Goal: Transaction & Acquisition: Purchase product/service

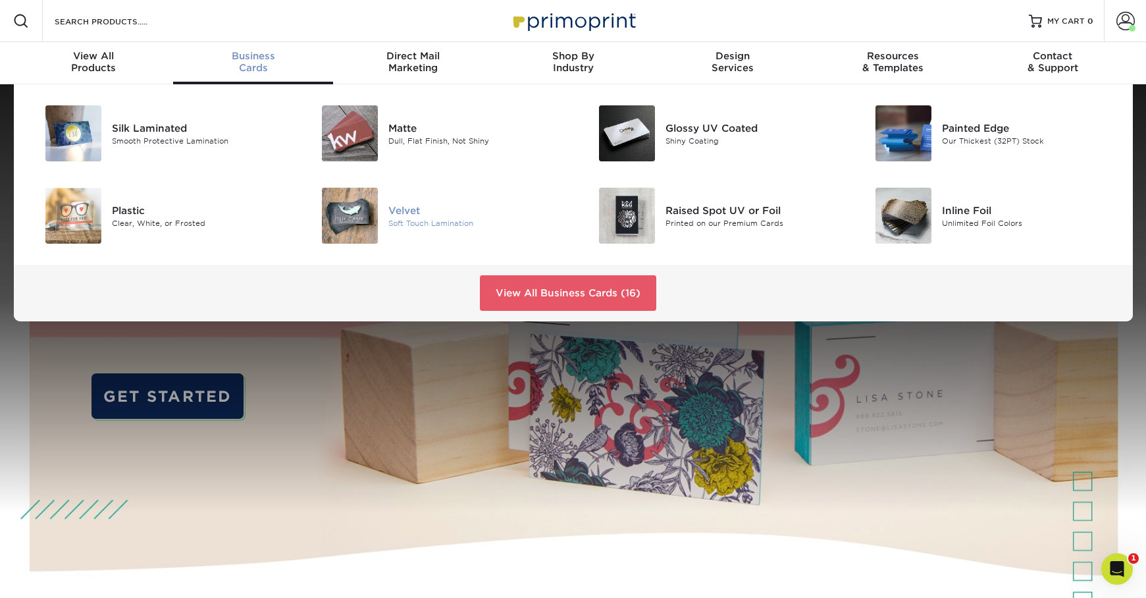
click at [392, 226] on div "Soft Touch Lamination" at bounding box center [475, 222] width 174 height 11
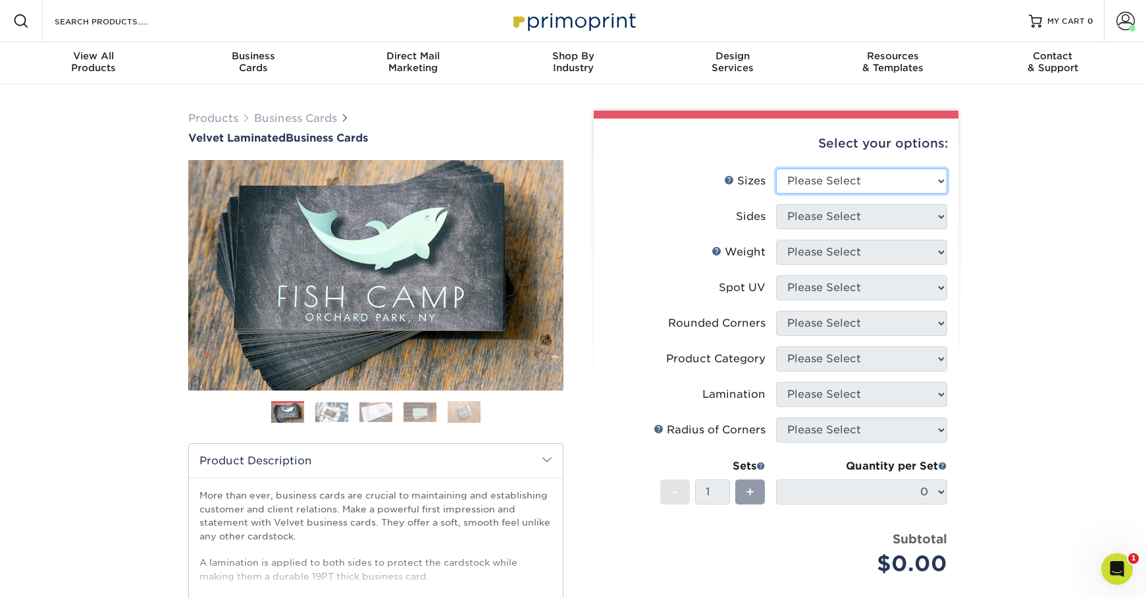
click at [848, 191] on select "Please Select 1.5" x 3.5" - Mini 1.75" x 3.5" - Mini 2" x 2" - Square 2" x 3" -…" at bounding box center [861, 180] width 171 height 25
select select "2.00x3.50"
click at [776, 168] on select "Please Select 1.5" x 3.5" - Mini 1.75" x 3.5" - Mini 2" x 2" - Square 2" x 3" -…" at bounding box center [861, 180] width 171 height 25
click at [832, 215] on select "Please Select Print Both Sides Print Front Only" at bounding box center [861, 216] width 171 height 25
select select "13abbda7-1d64-4f25-8bb2-c179b224825d"
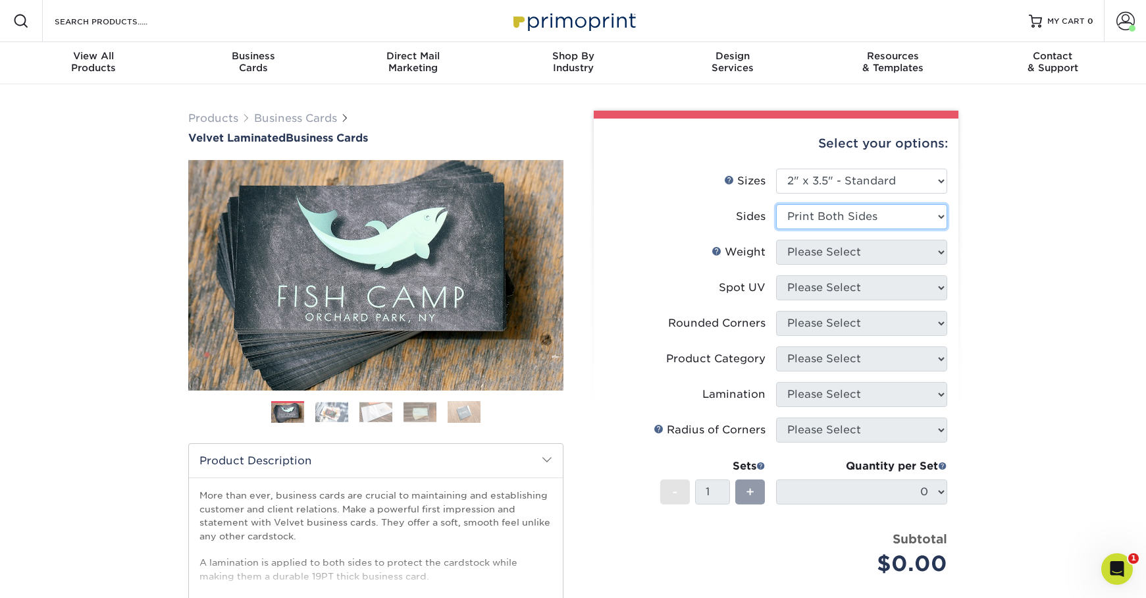
click at [776, 204] on select "Please Select Print Both Sides Print Front Only" at bounding box center [861, 216] width 171 height 25
click at [809, 256] on select "Please Select 16PT" at bounding box center [861, 252] width 171 height 25
select select "16PT"
click at [776, 240] on select "Please Select 16PT" at bounding box center [861, 252] width 171 height 25
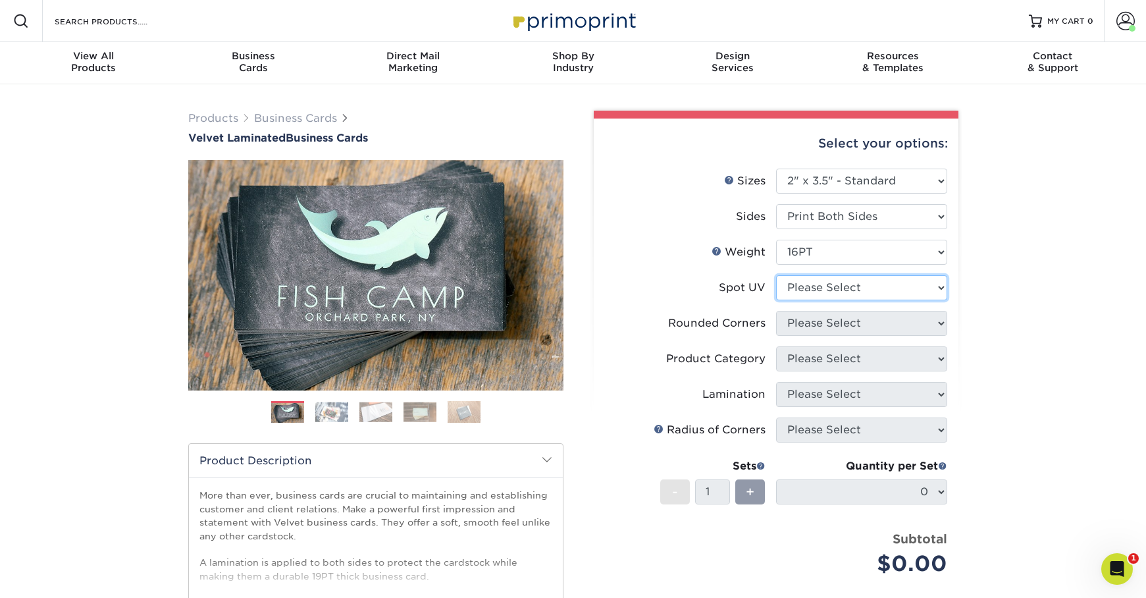
click at [813, 285] on select "Please Select No Spot UV Front and Back (Both Sides) Front Only Back Only" at bounding box center [861, 287] width 171 height 25
select select "0"
click at [776, 275] on select "Please Select No Spot UV Front and Back (Both Sides) Front Only Back Only" at bounding box center [861, 287] width 171 height 25
click at [800, 326] on select "Please Select Yes - Round 2 Corners Yes - Round 4 Corners No" at bounding box center [861, 323] width 171 height 25
select select "0"
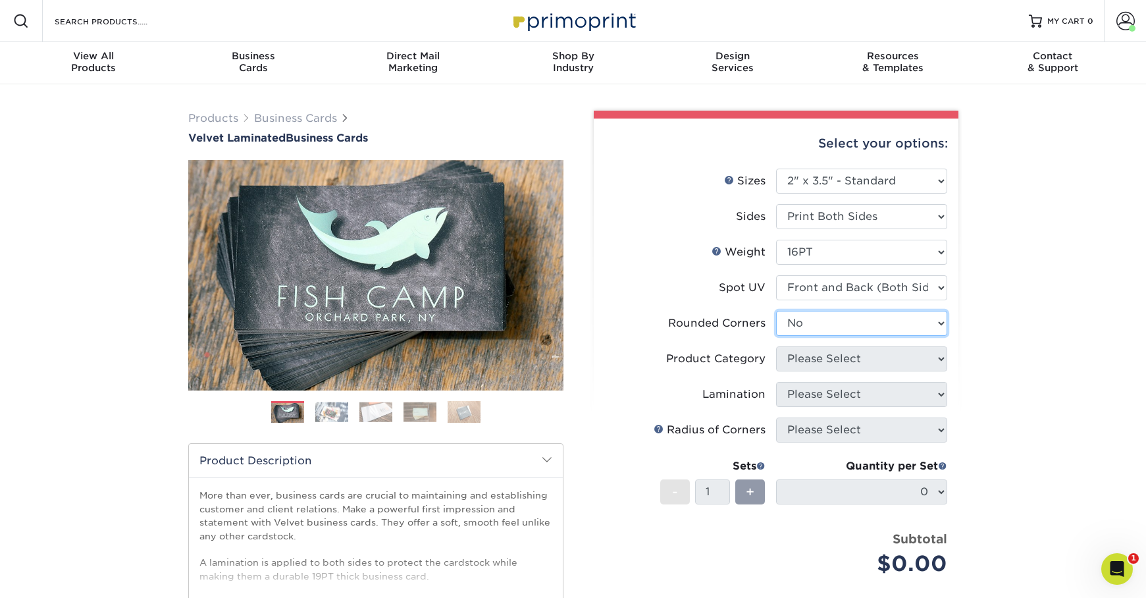
click at [776, 311] on select "Please Select Yes - Round 2 Corners Yes - Round 4 Corners No" at bounding box center [861, 323] width 171 height 25
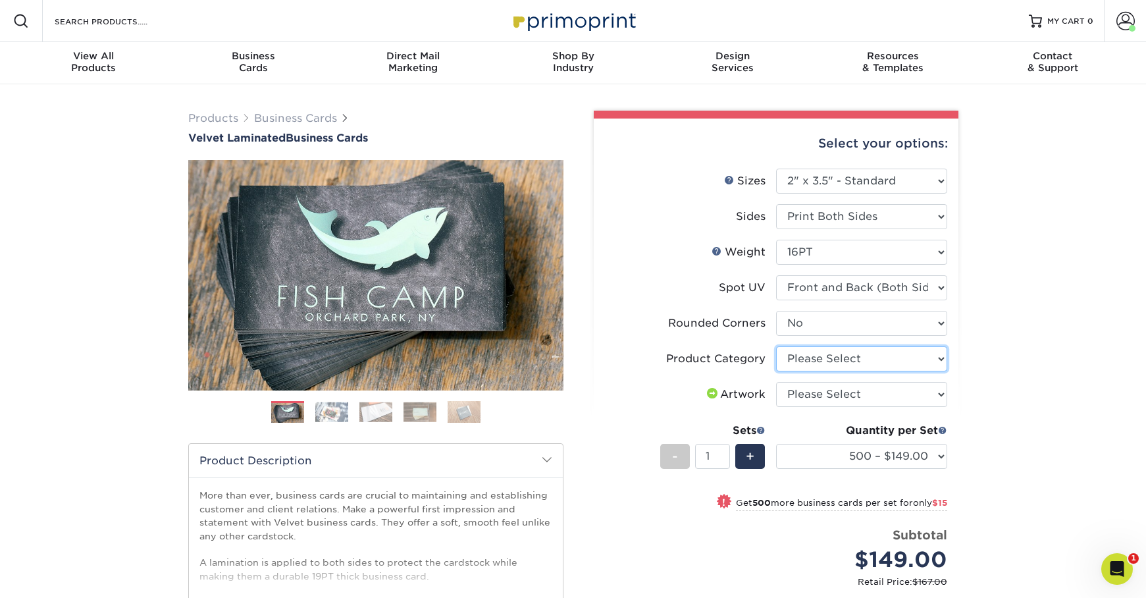
click at [786, 365] on select "Please Select Business Cards" at bounding box center [861, 358] width 171 height 25
select select "3b5148f1-0588-4f88-a218-97bcfdce65c1"
click at [776, 346] on select "Please Select Business Cards" at bounding box center [861, 358] width 171 height 25
click at [799, 403] on select "Please Select I will upload files I need a design - $100" at bounding box center [861, 394] width 171 height 25
select select "upload"
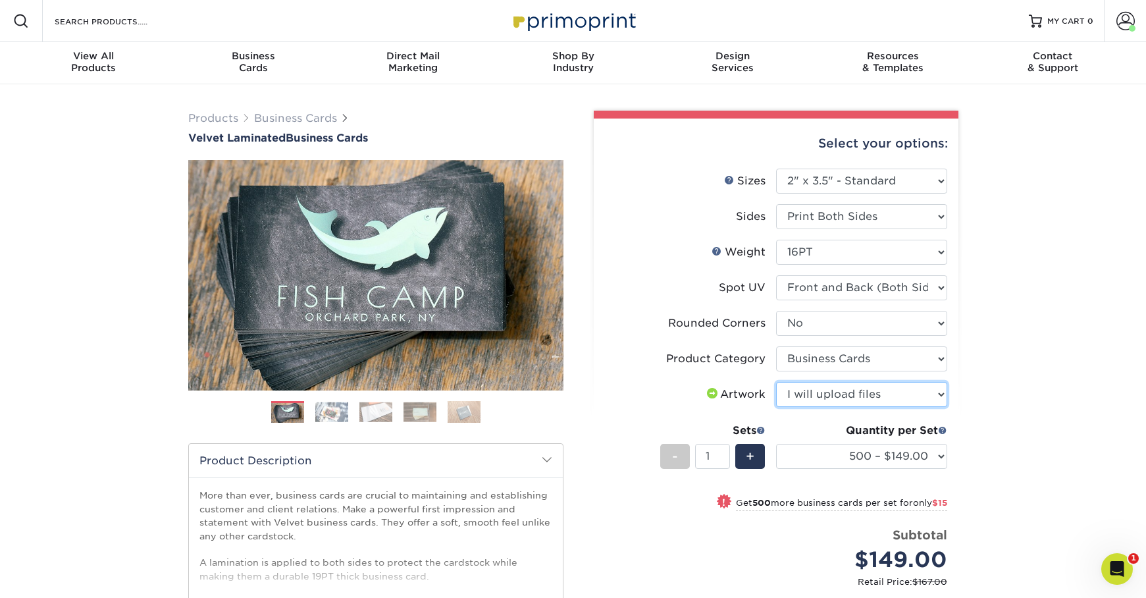
click at [776, 382] on select "Please Select I will upload files I need a design - $100" at bounding box center [861, 394] width 171 height 25
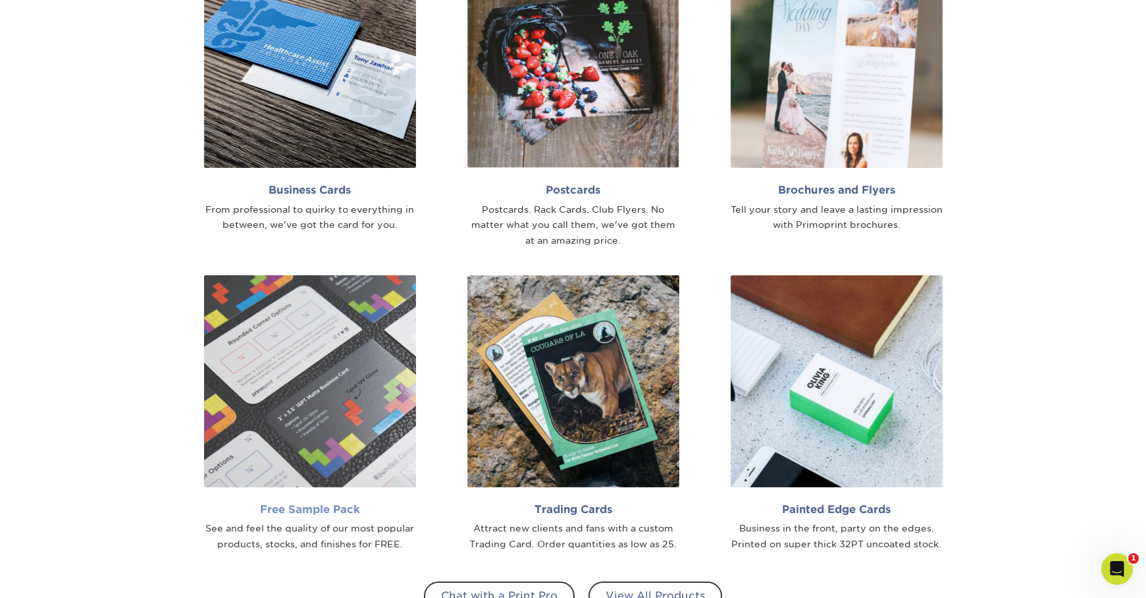
scroll to position [953, 0]
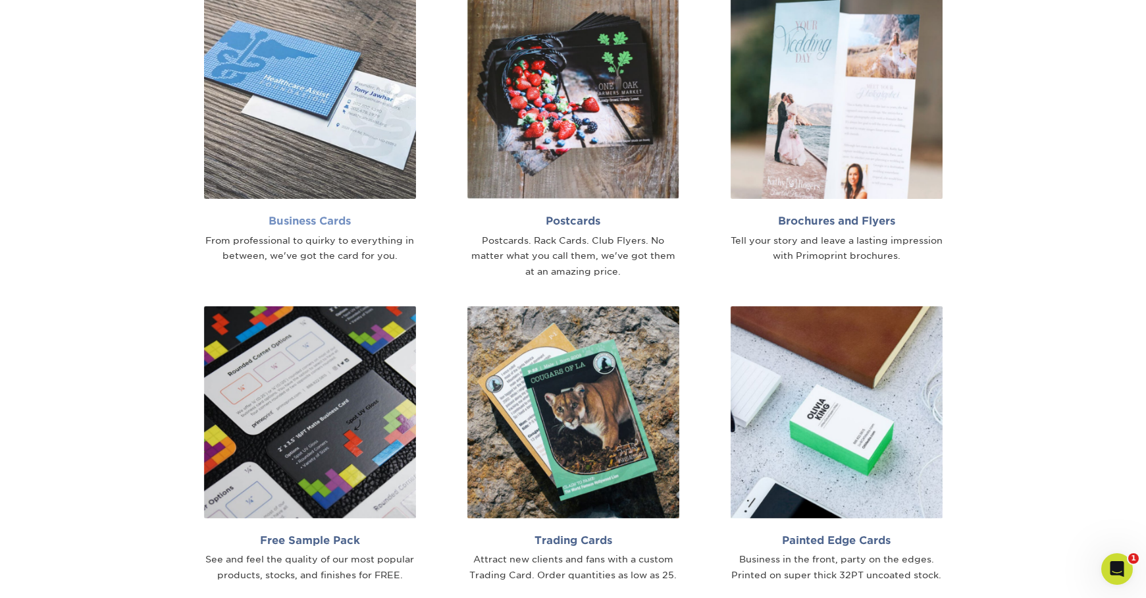
click at [305, 174] on img at bounding box center [310, 93] width 212 height 212
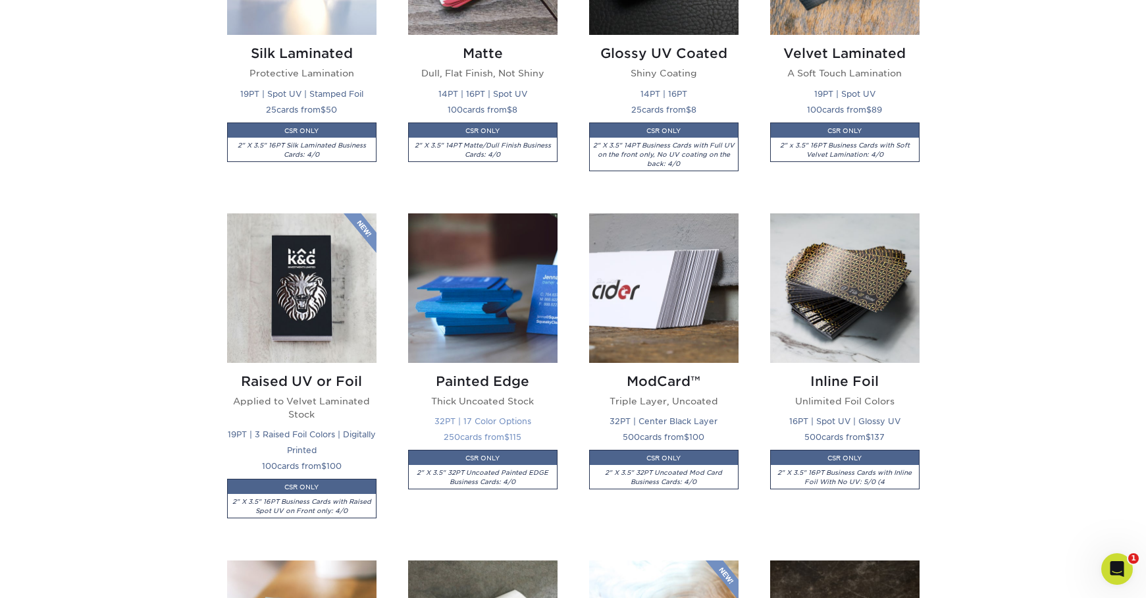
scroll to position [817, 0]
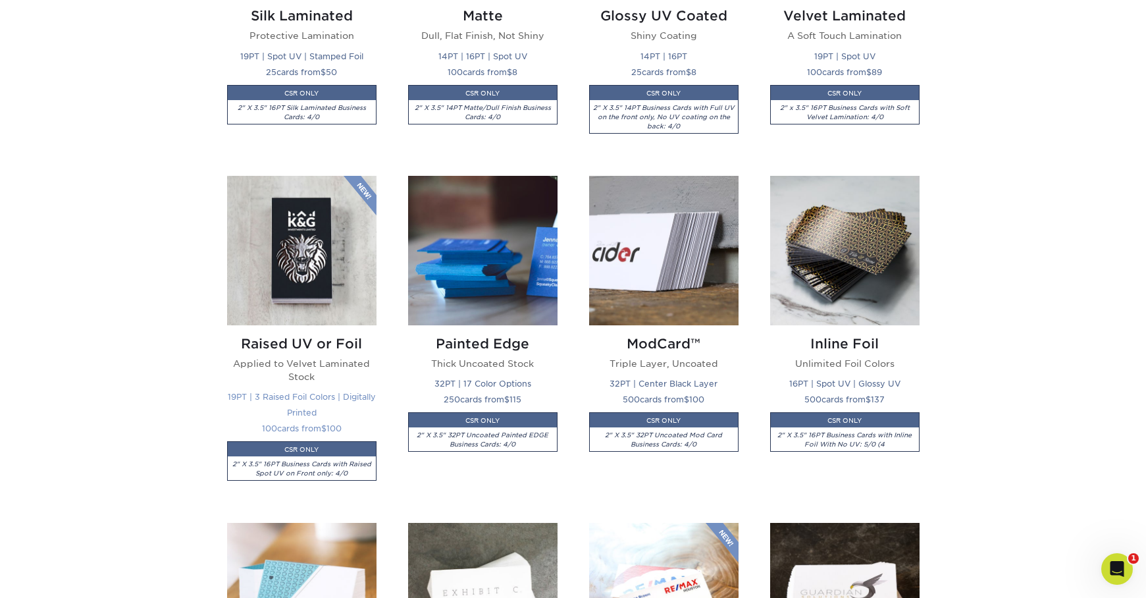
click at [347, 267] on img at bounding box center [301, 250] width 149 height 149
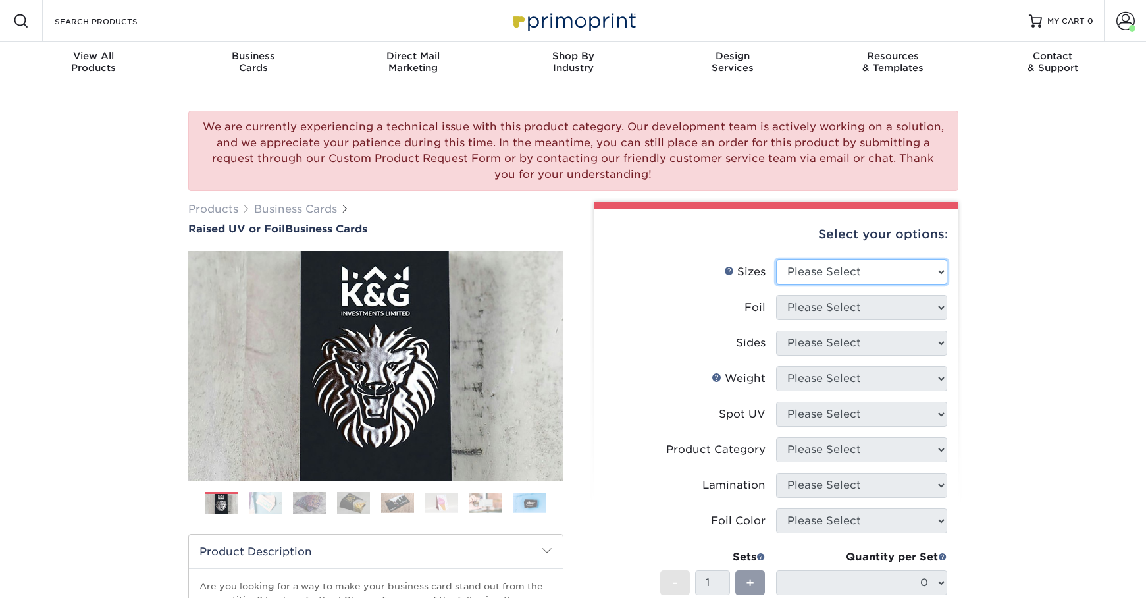
click at [821, 276] on select "Please Select 2" x 3.5" - Standard" at bounding box center [861, 271] width 171 height 25
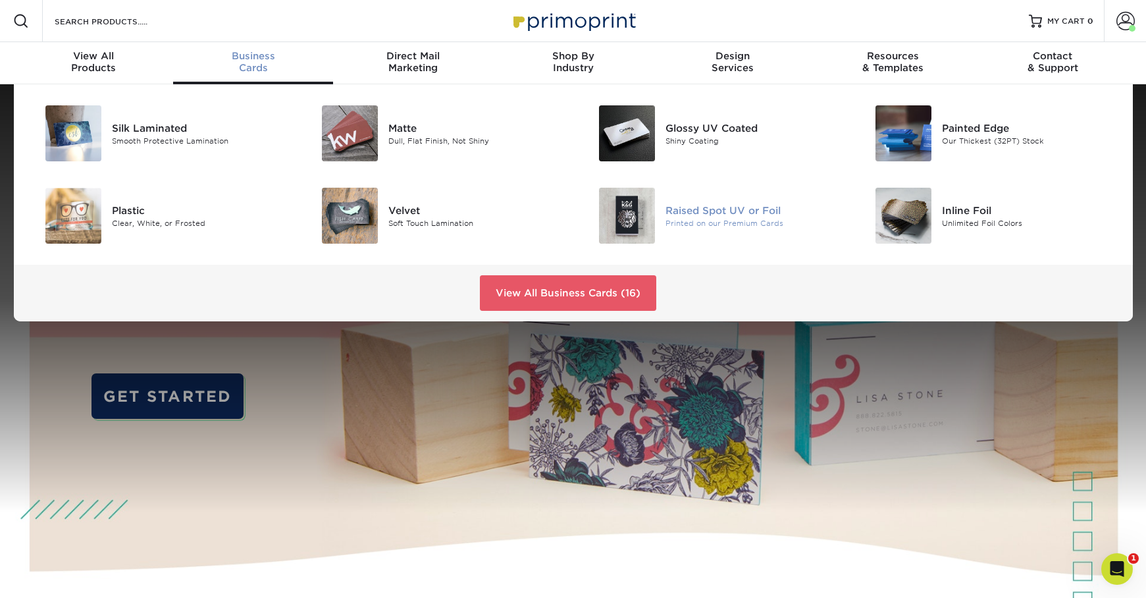
click at [694, 216] on div "Raised Spot UV or Foil" at bounding box center [752, 210] width 174 height 14
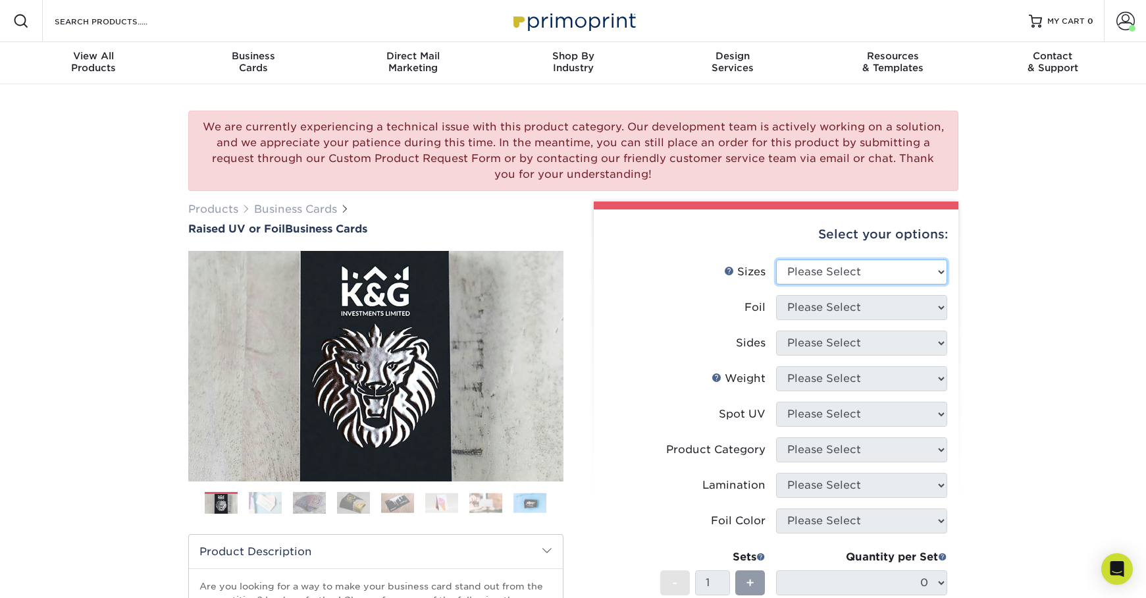
click at [813, 272] on select "Please Select 2" x 3.5" - Standard" at bounding box center [861, 271] width 171 height 25
select select "2.00x3.50"
click at [776, 259] on select "Please Select 2" x 3.5" - Standard" at bounding box center [861, 271] width 171 height 25
click at [811, 307] on select "Please Select No Yes" at bounding box center [861, 307] width 171 height 25
select select "0"
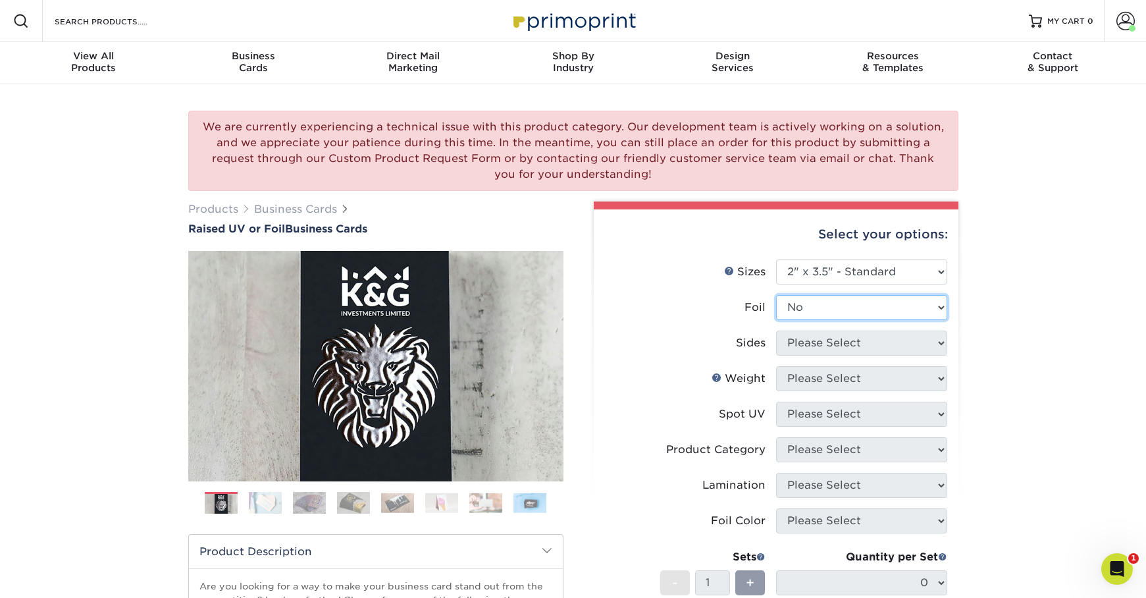
click at [776, 295] on select "Please Select No Yes" at bounding box center [861, 307] width 171 height 25
click at [793, 347] on select "Please Select Print Both Sides Print Front Only" at bounding box center [861, 342] width 171 height 25
select select "13abbda7-1d64-4f25-8bb2-c179b224825d"
click at [776, 330] on select "Please Select Print Both Sides Print Front Only" at bounding box center [861, 342] width 171 height 25
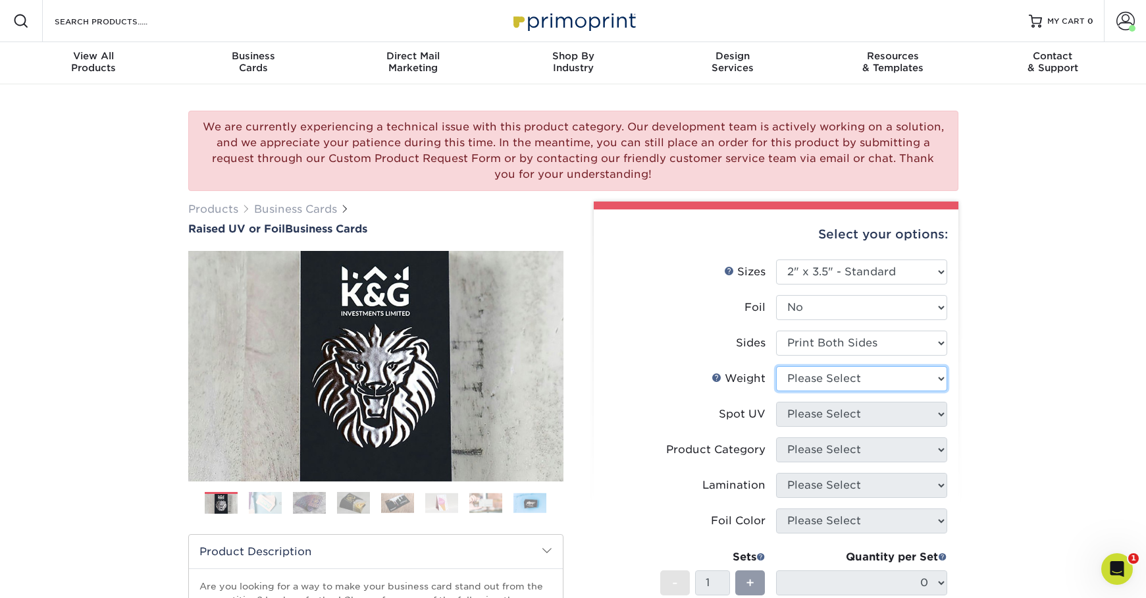
click at [797, 375] on select "Please Select 16PT" at bounding box center [861, 378] width 171 height 25
select select "16PT"
click at [776, 366] on select "Please Select 16PT" at bounding box center [861, 378] width 171 height 25
click at [802, 409] on select "Please Select No Spot UV Front Only" at bounding box center [861, 413] width 171 height 25
select select "1"
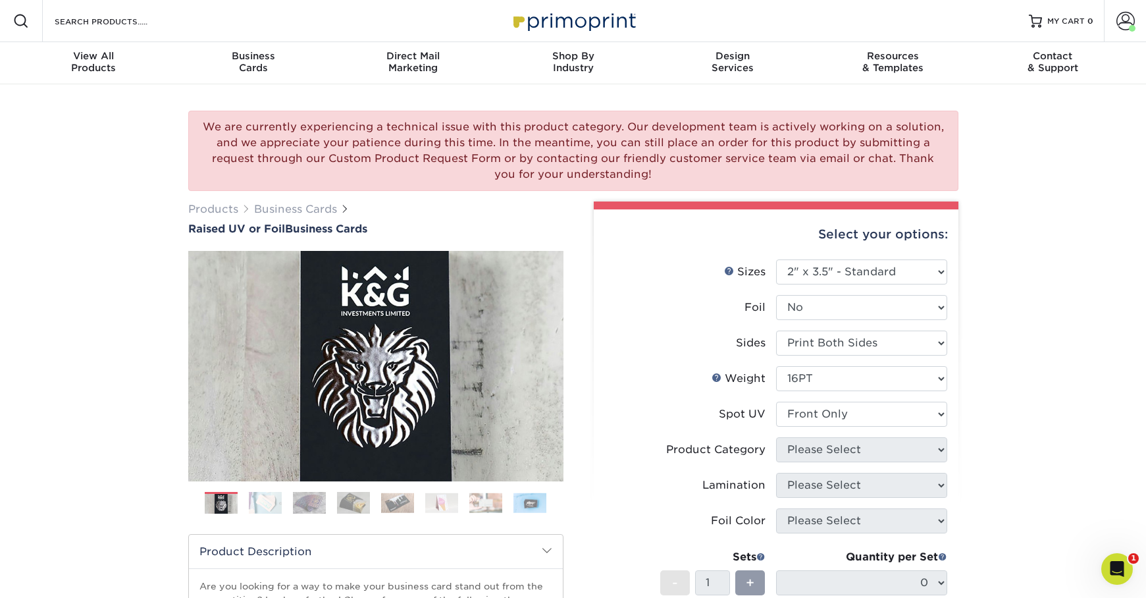
click at [776, 401] on select "Please Select No Spot UV Front Only" at bounding box center [861, 413] width 171 height 25
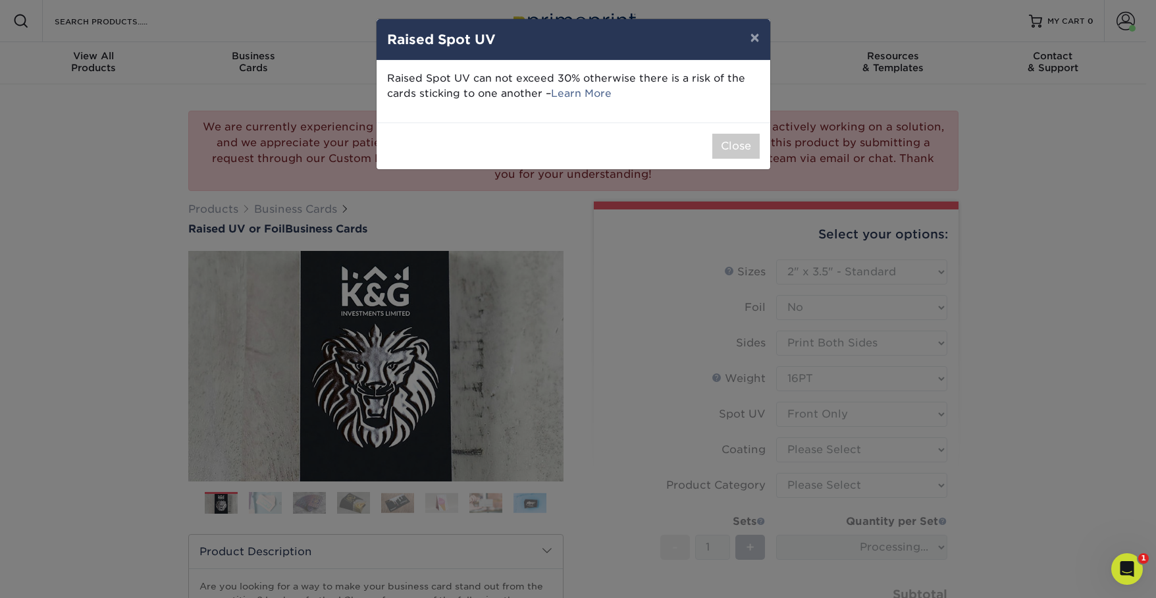
click at [811, 445] on div "× Raised Spot UV Raised Spot UV can not exceed 30% otherwise there is a risk of…" at bounding box center [578, 299] width 1156 height 598
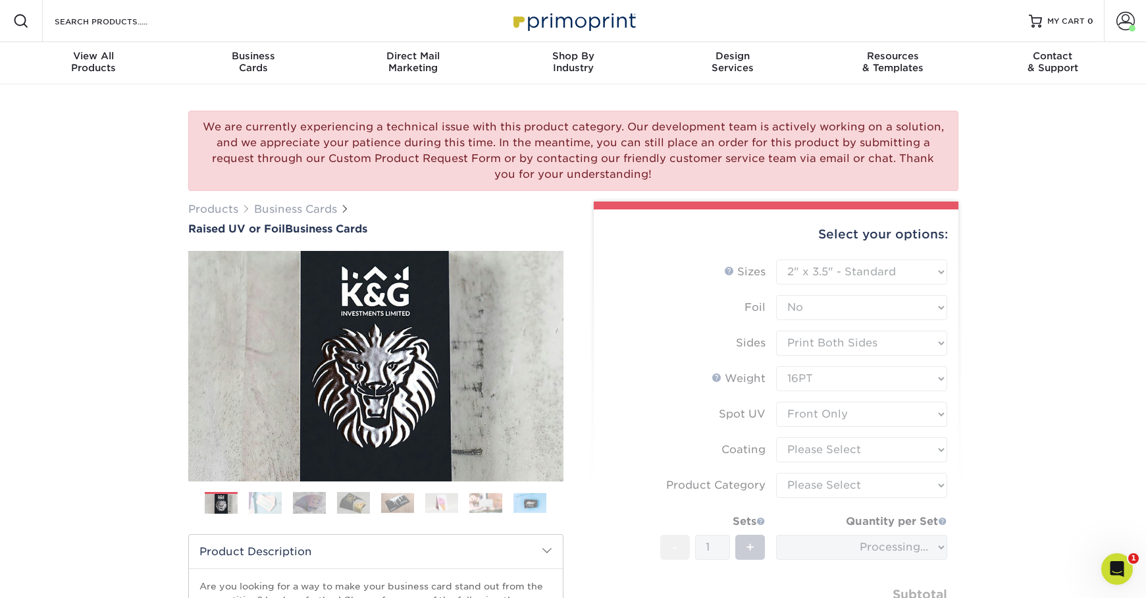
click at [815, 456] on form "Sizes Help Sizes Please Select 2" x 3.5" - Standard Foil Please Select" at bounding box center [776, 460] width 344 height 402
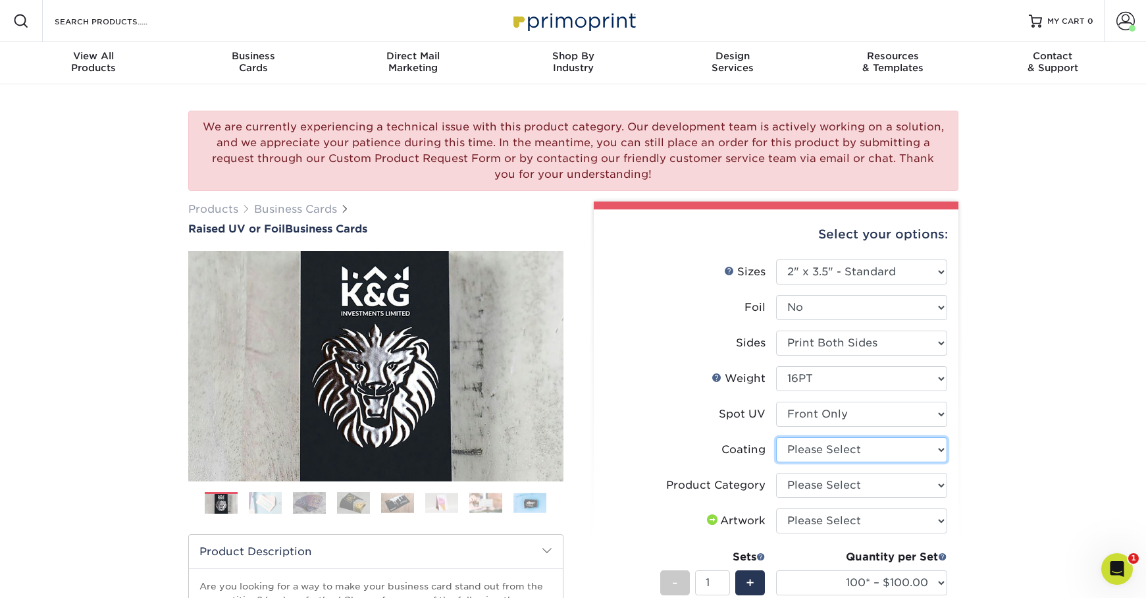
click at [815, 448] on select at bounding box center [861, 449] width 171 height 25
select select "3e7618de-abca-4bda-9f97-8b9129e913d8"
click at [776, 437] on select at bounding box center [861, 449] width 171 height 25
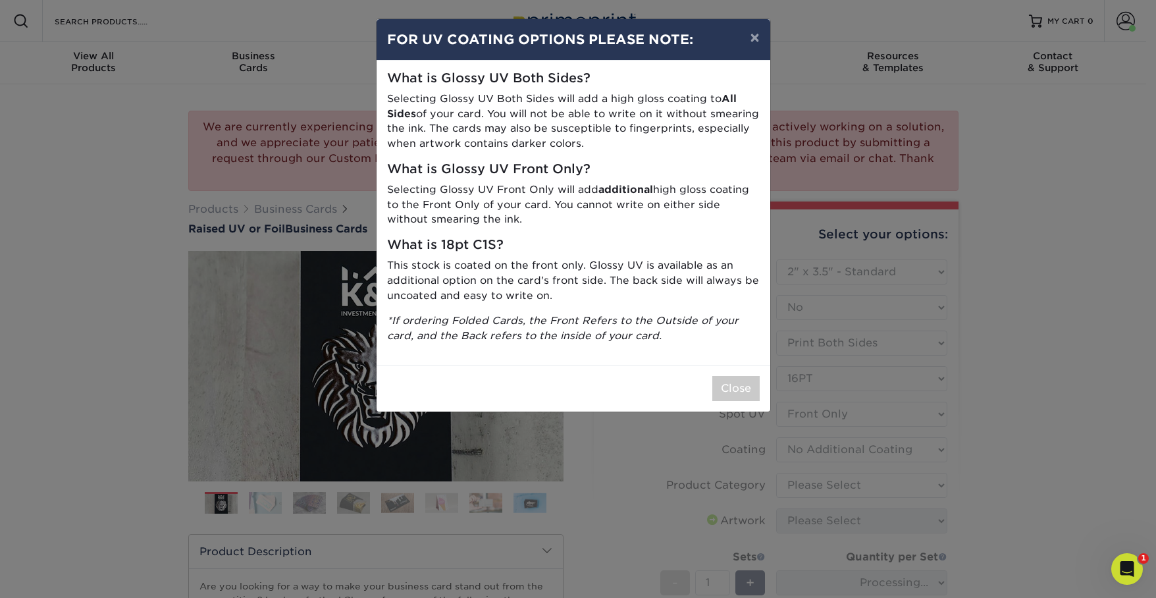
click at [812, 484] on div "× FOR UV COATING OPTIONS PLEASE NOTE: What is Glossy UV Both Sides? Selecting G…" at bounding box center [578, 299] width 1156 height 598
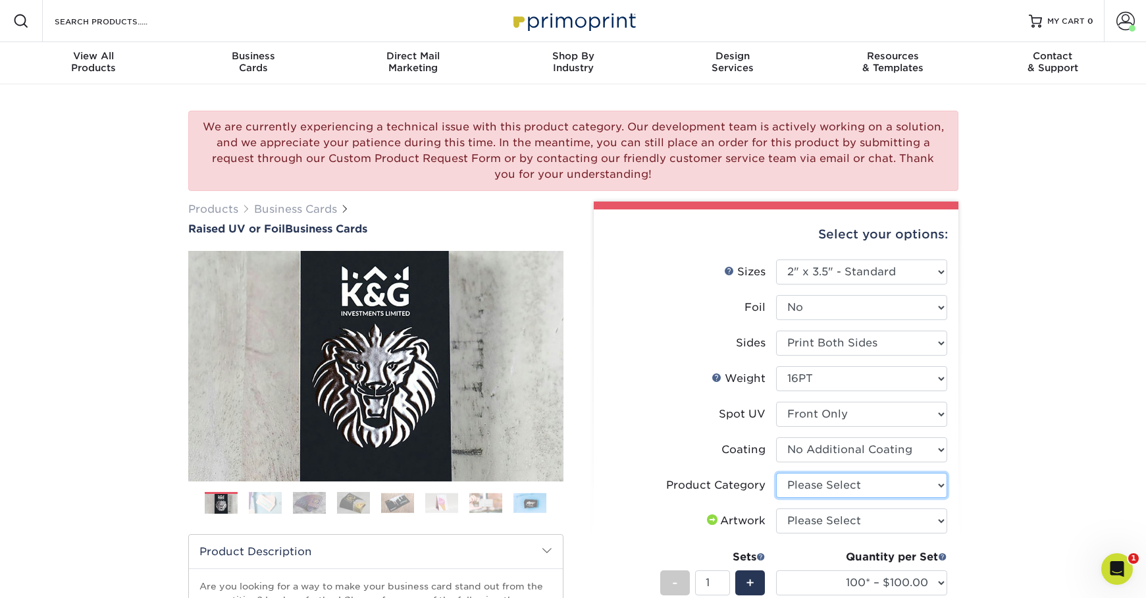
click at [808, 488] on select "Please Select Business Cards" at bounding box center [861, 484] width 171 height 25
select select "3b5148f1-0588-4f88-a218-97bcfdce65c1"
click at [776, 472] on select "Please Select Business Cards" at bounding box center [861, 484] width 171 height 25
click at [816, 519] on select "Please Select I will upload files I need a design - $100" at bounding box center [861, 520] width 171 height 25
select select "upload"
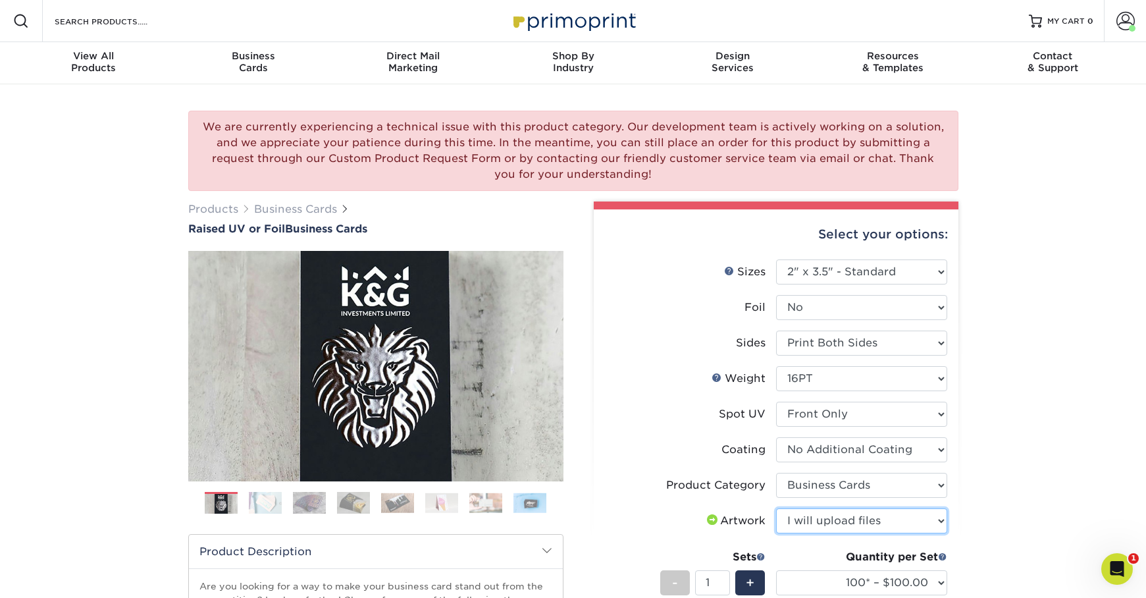
click at [776, 508] on select "Please Select I will upload files I need a design - $100" at bounding box center [861, 520] width 171 height 25
click at [827, 581] on select "100* – $100.00 250* – $142.00 500* – $192.00" at bounding box center [861, 582] width 171 height 25
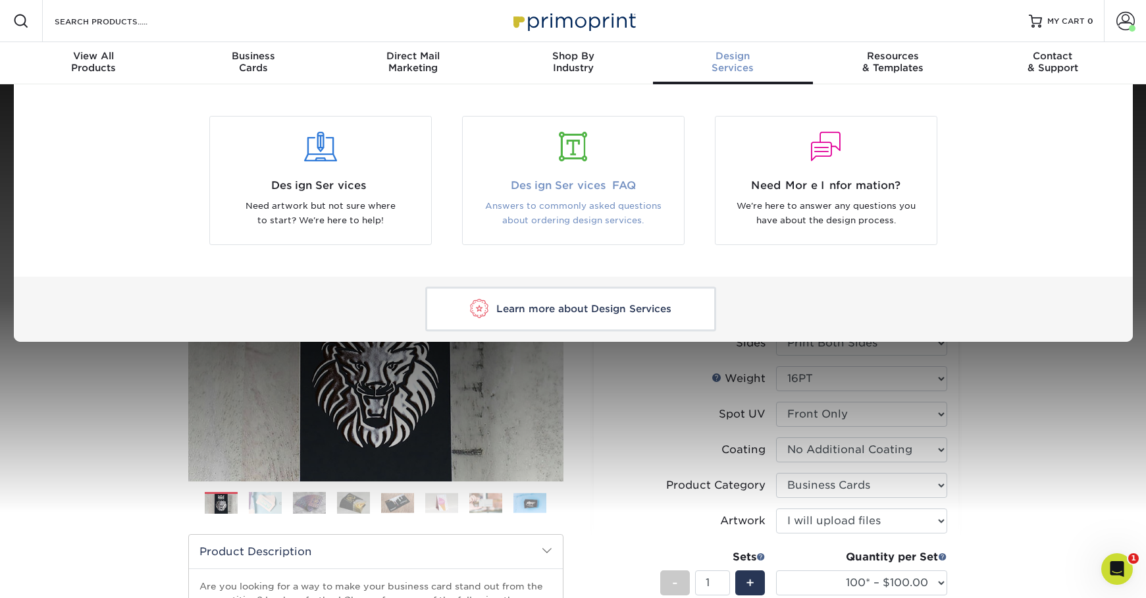
click at [607, 175] on div at bounding box center [573, 154] width 221 height 45
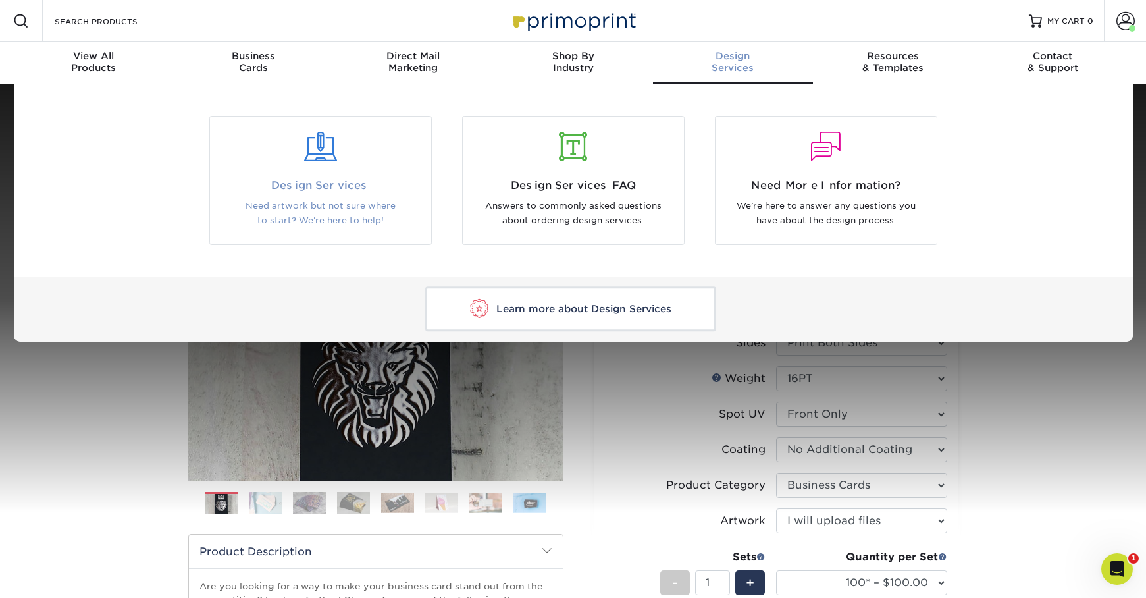
click at [343, 193] on span "Design Services" at bounding box center [320, 186] width 201 height 16
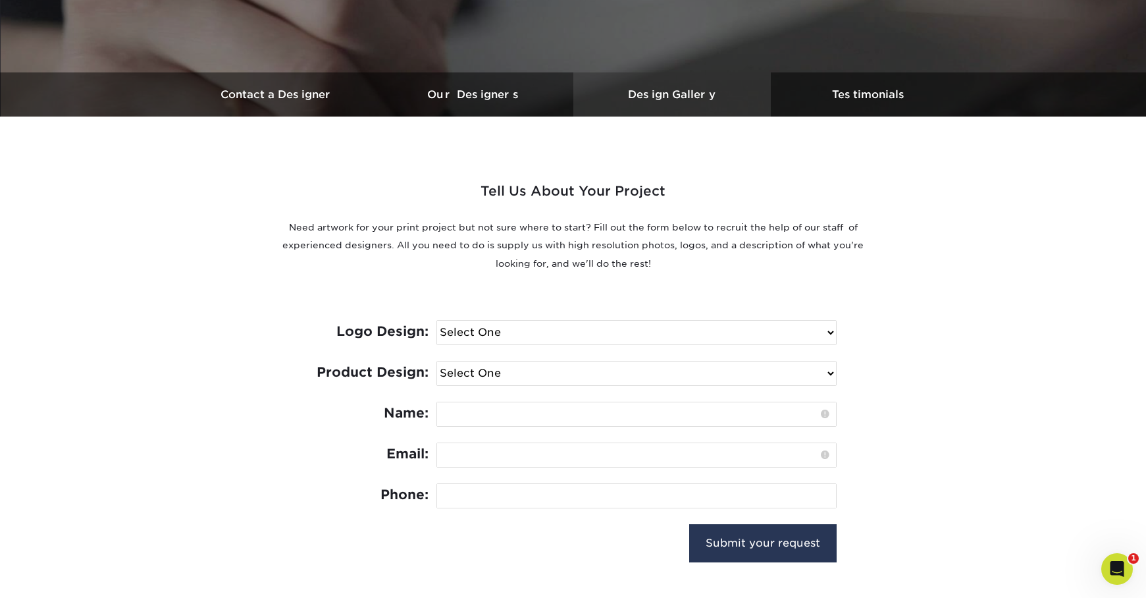
click at [657, 89] on h3 "Design Gallery" at bounding box center [671, 94] width 197 height 13
